Goal: Use online tool/utility

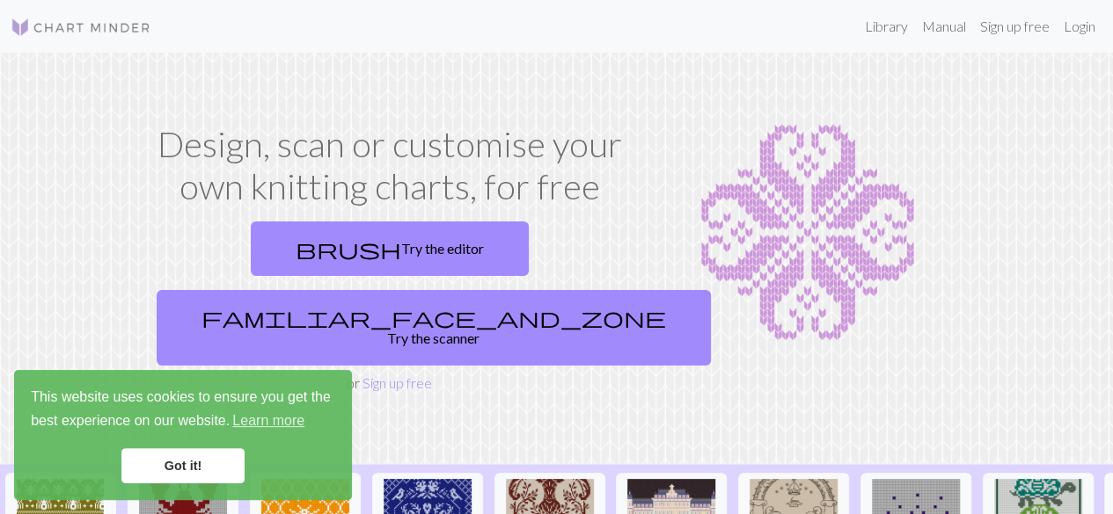
drag, startPoint x: 196, startPoint y: 468, endPoint x: 255, endPoint y: 342, distance: 138.9
click at [196, 468] on link "Got it!" at bounding box center [182, 466] width 123 height 35
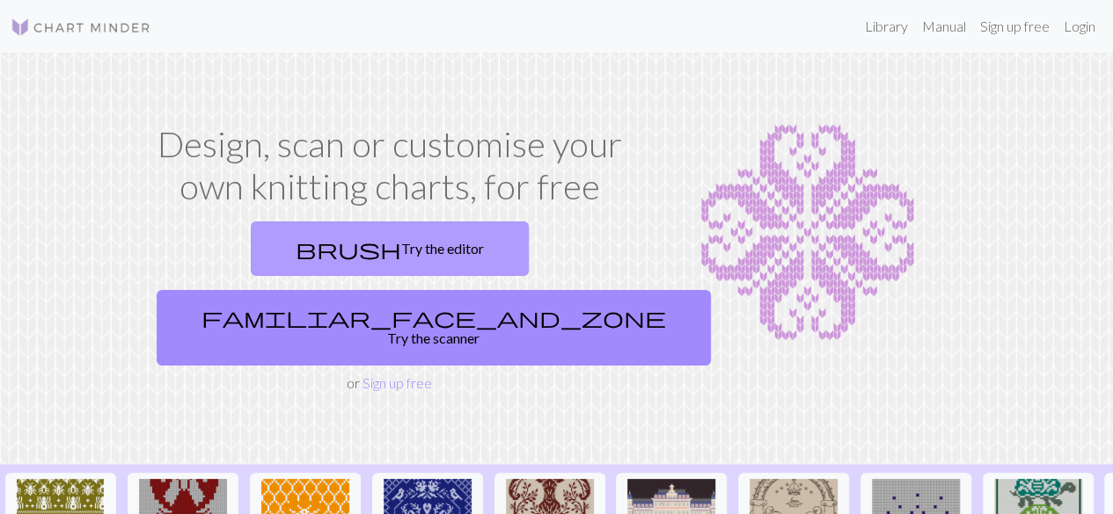
click at [274, 259] on link "brush Try the editor" at bounding box center [390, 249] width 278 height 55
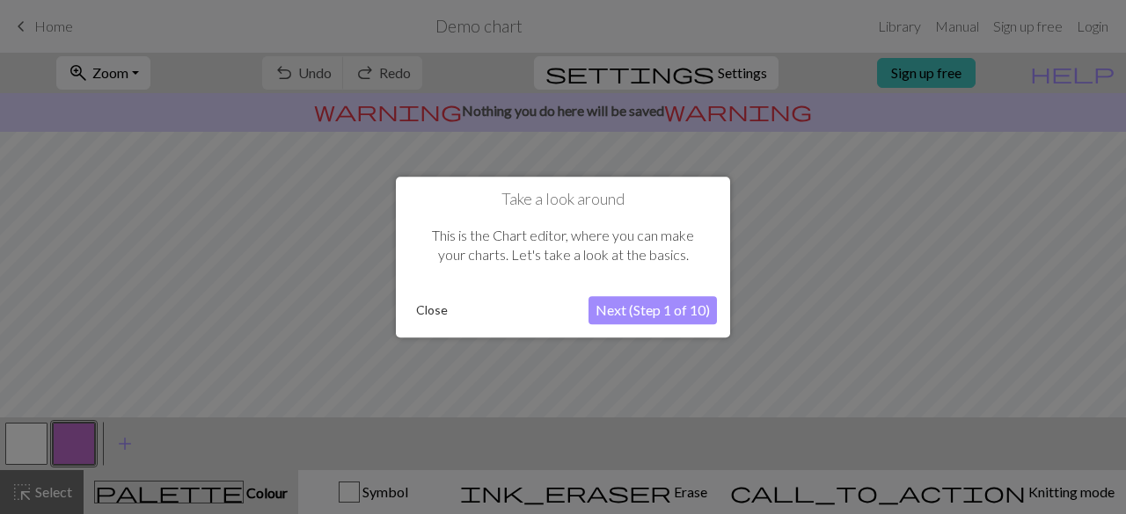
click at [624, 303] on button "Next (Step 1 of 10)" at bounding box center [652, 310] width 128 height 28
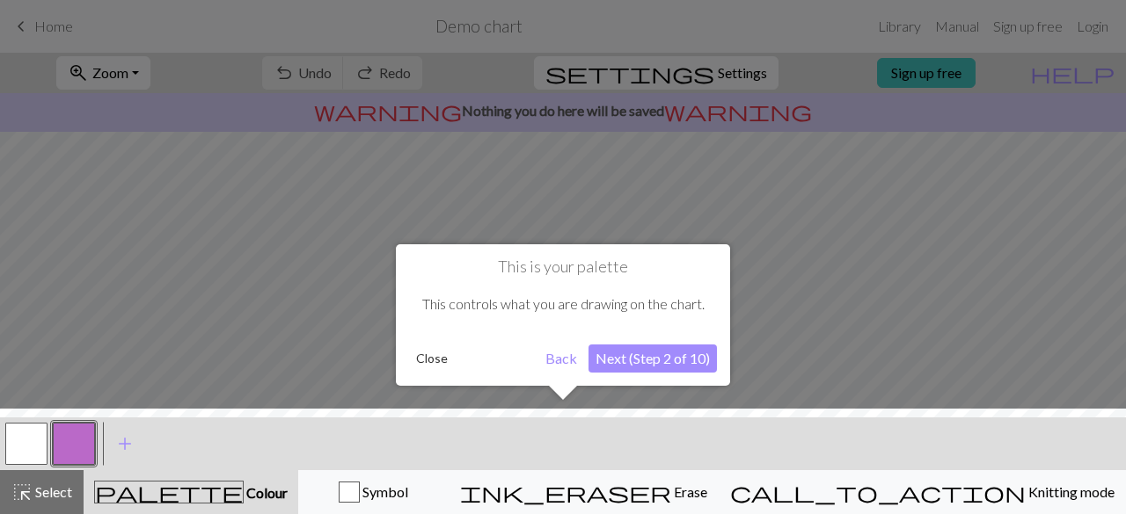
click at [631, 365] on button "Next (Step 2 of 10)" at bounding box center [652, 359] width 128 height 28
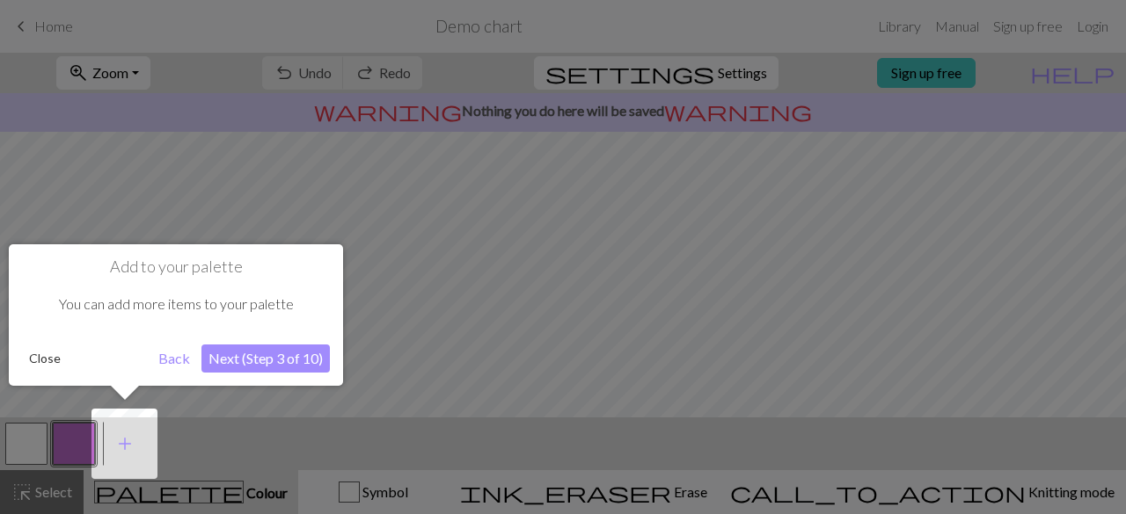
click at [279, 353] on button "Next (Step 3 of 10)" at bounding box center [265, 359] width 128 height 28
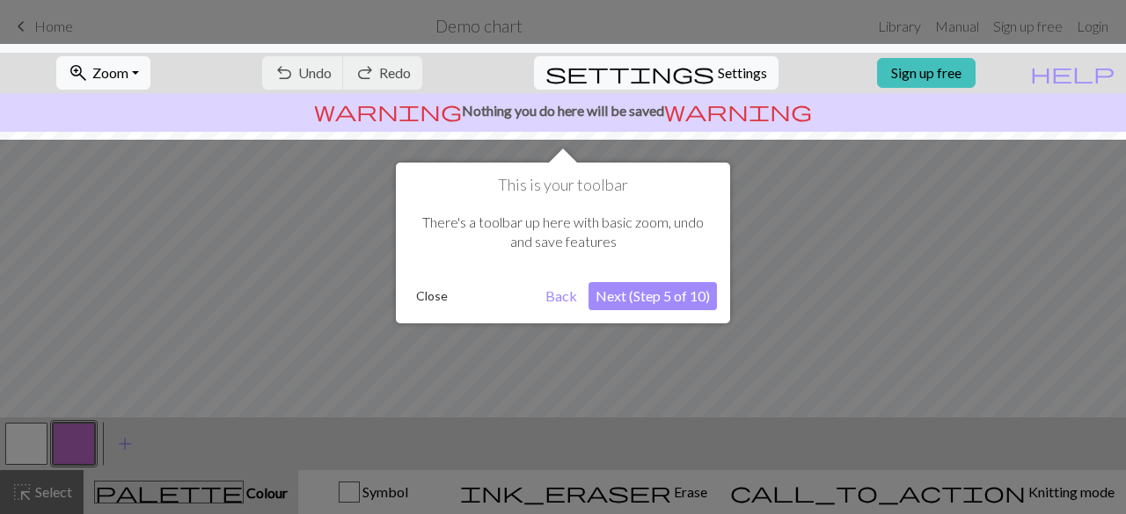
click at [665, 294] on button "Next (Step 5 of 10)" at bounding box center [652, 296] width 128 height 28
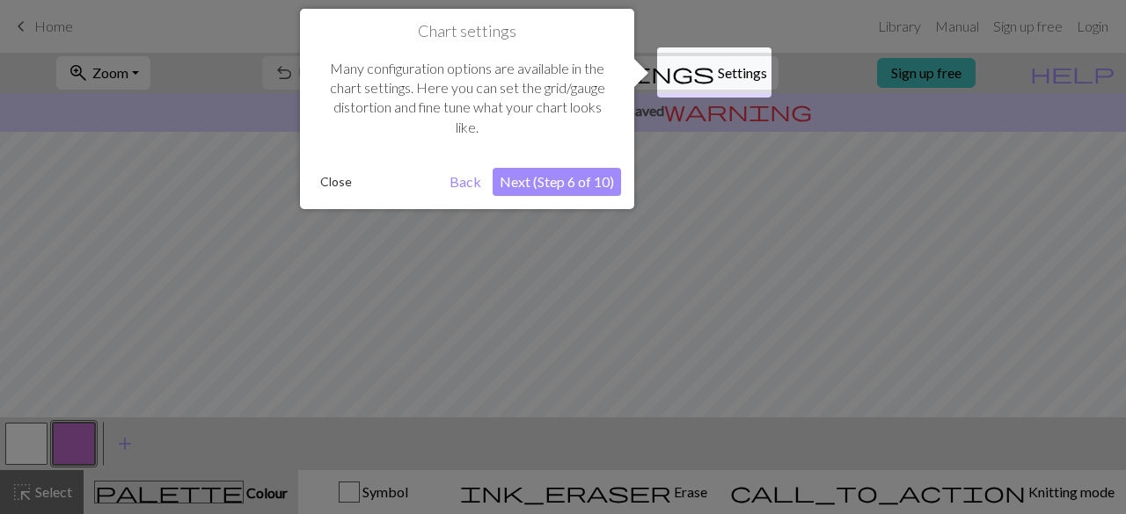
click at [586, 183] on button "Next (Step 6 of 10)" at bounding box center [556, 182] width 128 height 28
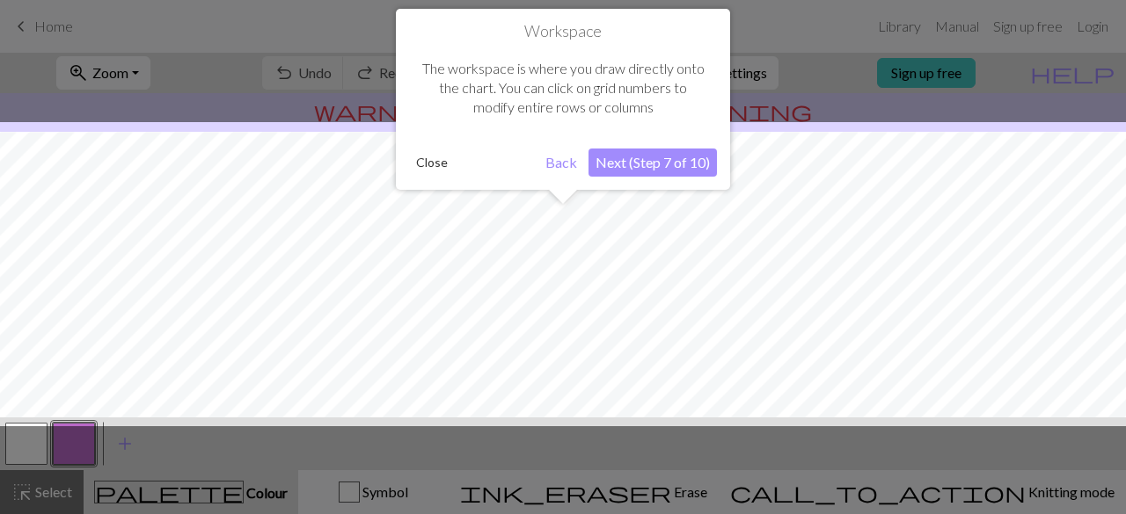
scroll to position [105, 0]
click at [630, 167] on button "Next (Step 7 of 10)" at bounding box center [652, 163] width 128 height 28
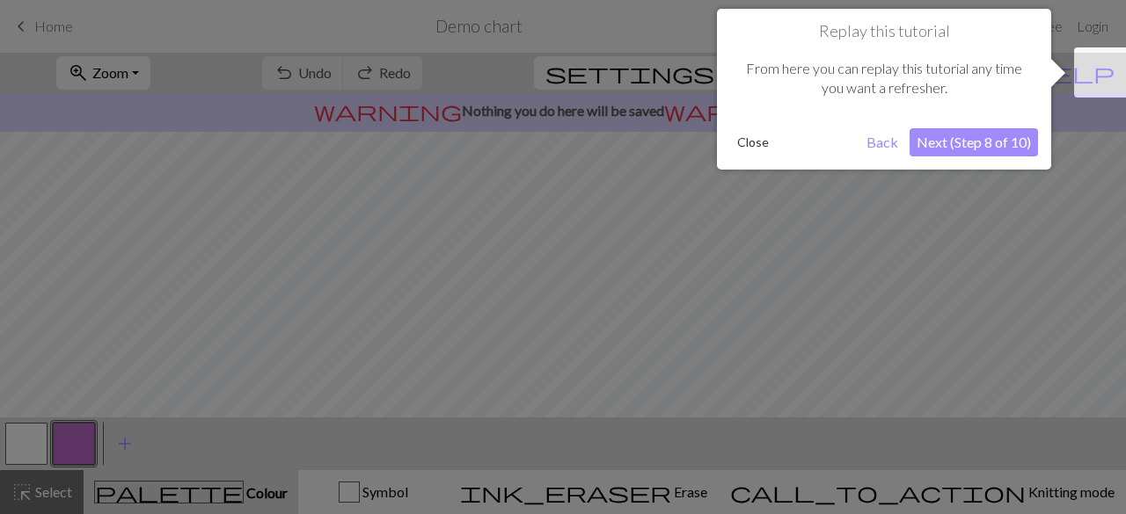
click at [978, 142] on button "Next (Step 8 of 10)" at bounding box center [973, 142] width 128 height 28
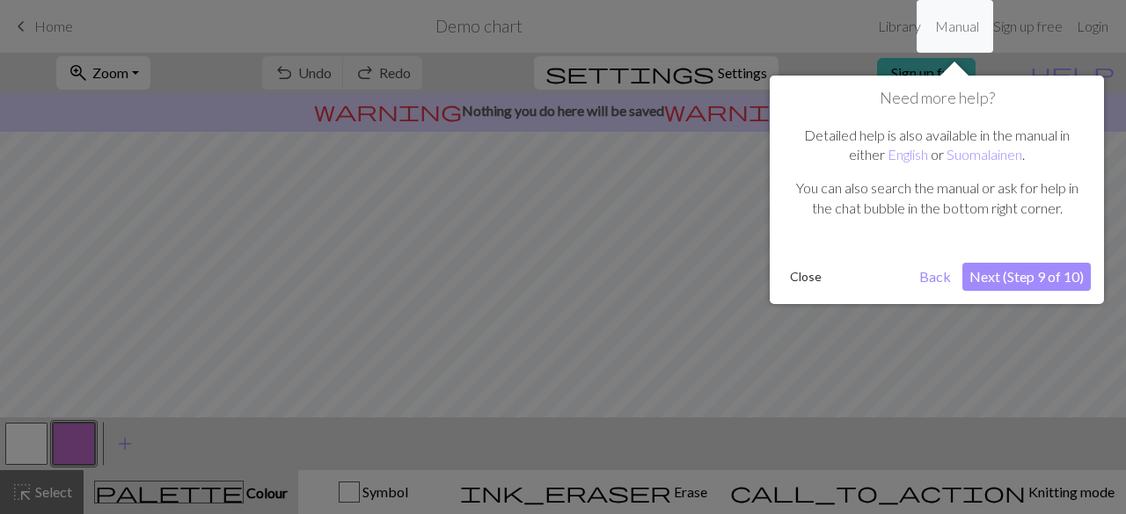
click at [1031, 271] on button "Next (Step 9 of 10)" at bounding box center [1026, 277] width 128 height 28
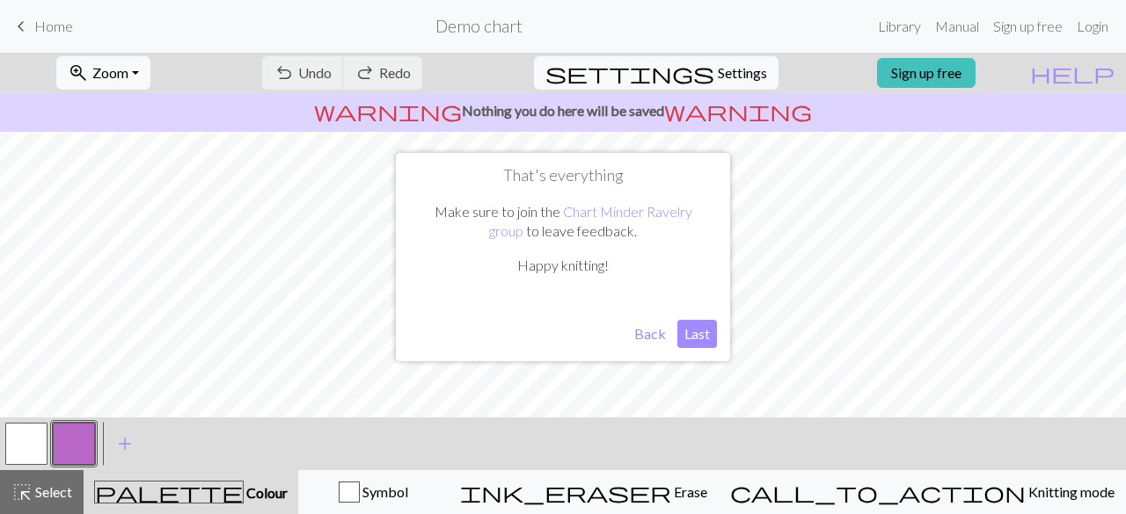
click at [694, 331] on button "Last" at bounding box center [697, 334] width 40 height 28
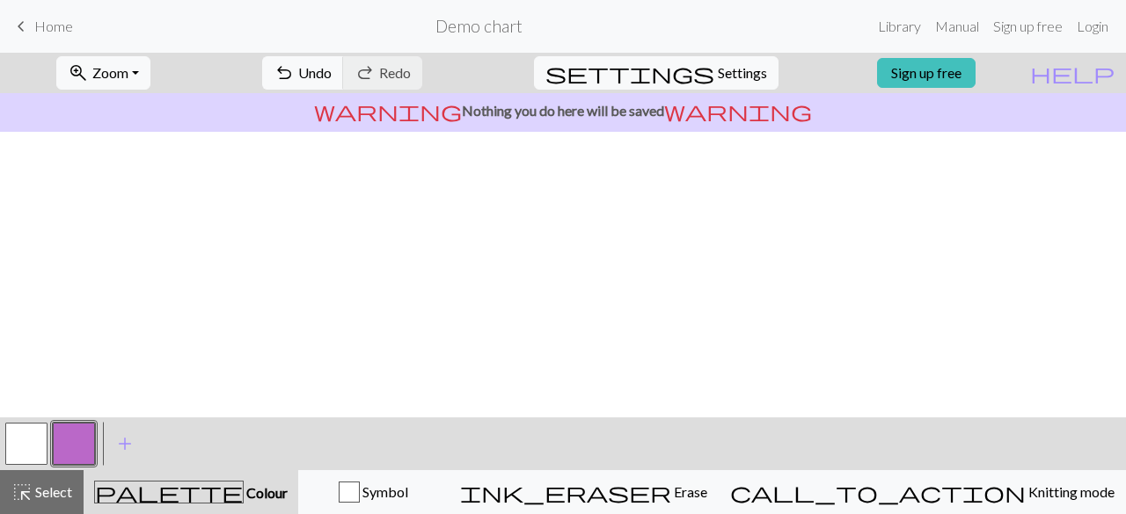
scroll to position [368, 0]
